Goal: Browse casually

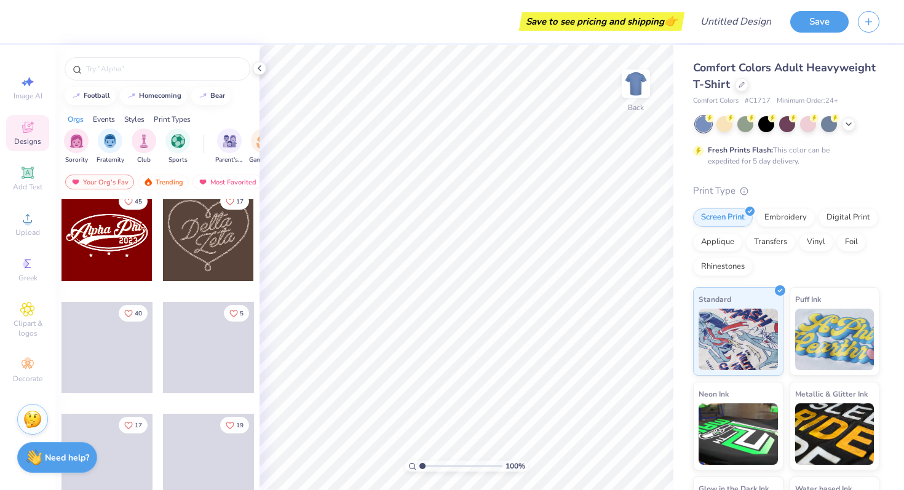
scroll to position [457, 0]
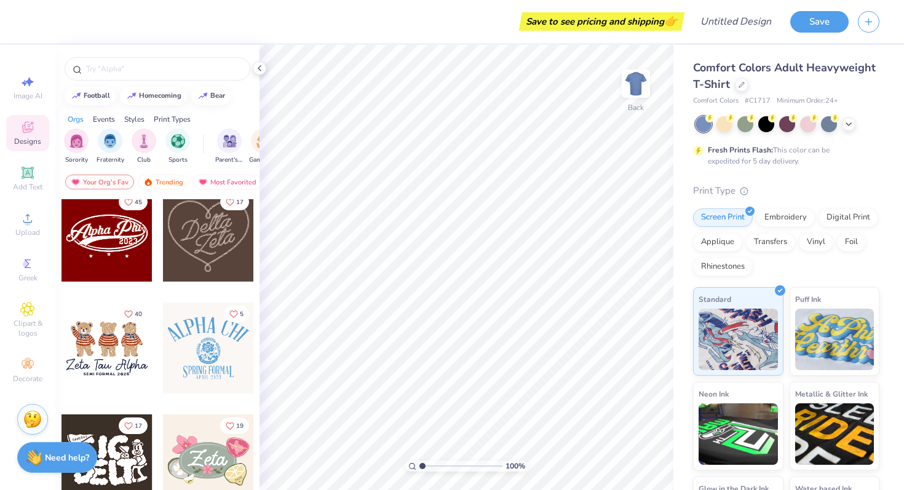
click at [194, 246] on div at bounding box center [208, 236] width 91 height 91
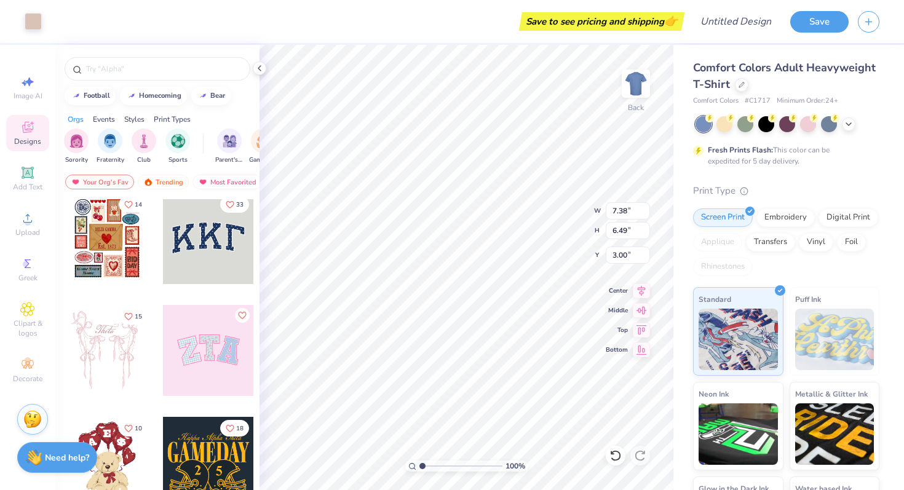
scroll to position [6, 0]
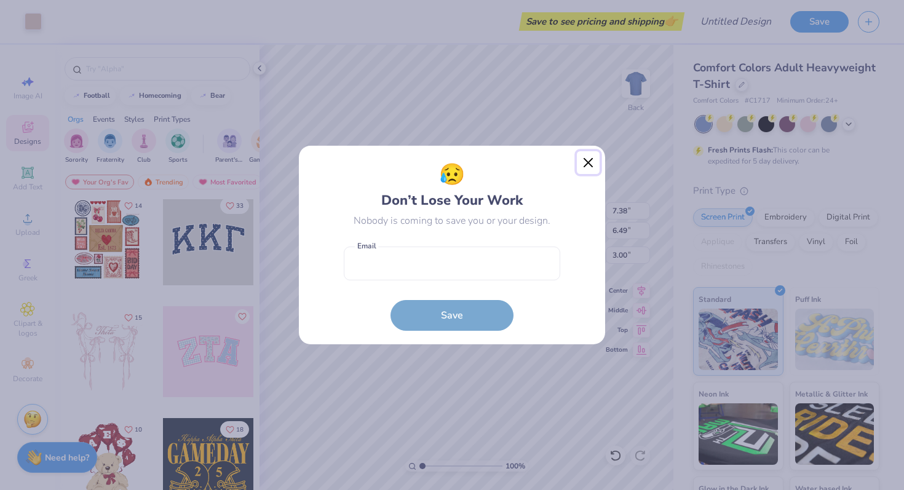
click at [594, 156] on button "Close" at bounding box center [588, 162] width 23 height 23
